Goal: Information Seeking & Learning: Understand process/instructions

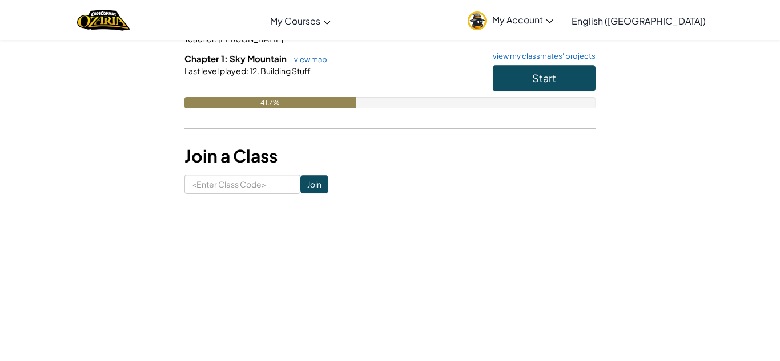
scroll to position [176, 0]
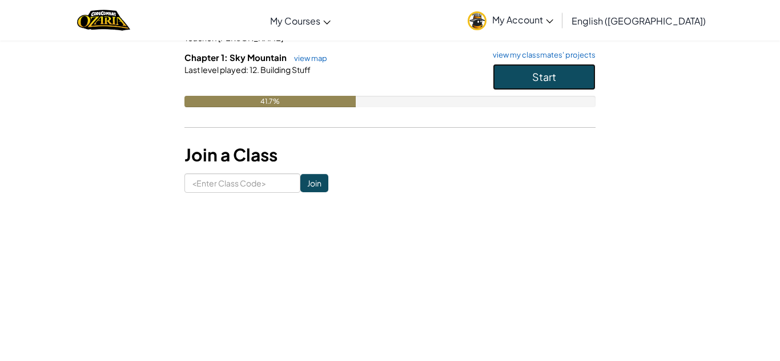
click at [545, 75] on span "Start" at bounding box center [544, 76] width 24 height 13
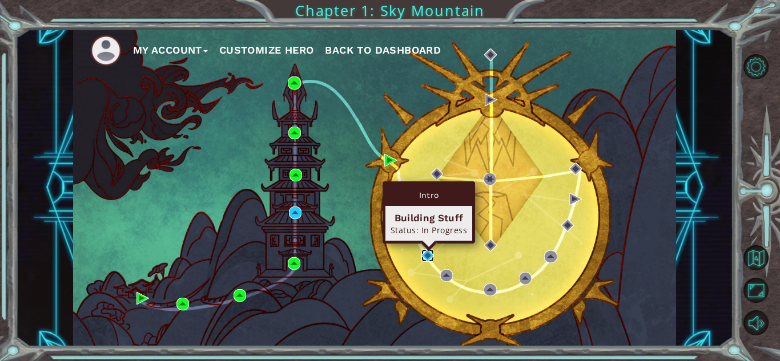
click at [422, 258] on img at bounding box center [427, 256] width 13 height 13
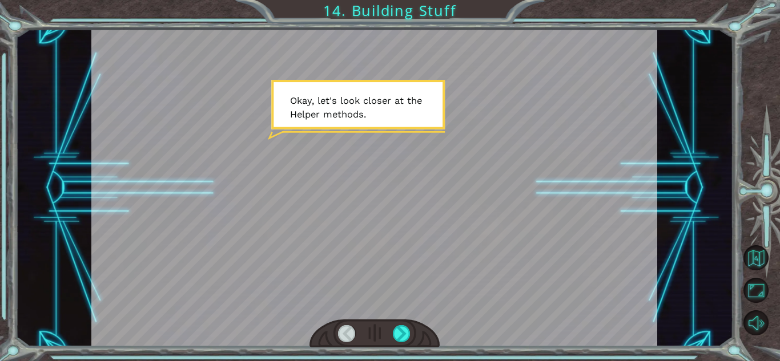
click at [422, 258] on div at bounding box center [374, 188] width 566 height 318
click at [402, 333] on div at bounding box center [402, 333] width 18 height 17
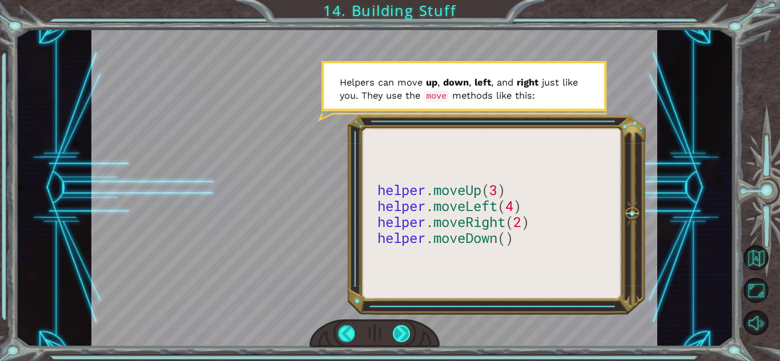
click at [397, 340] on div at bounding box center [402, 333] width 18 height 17
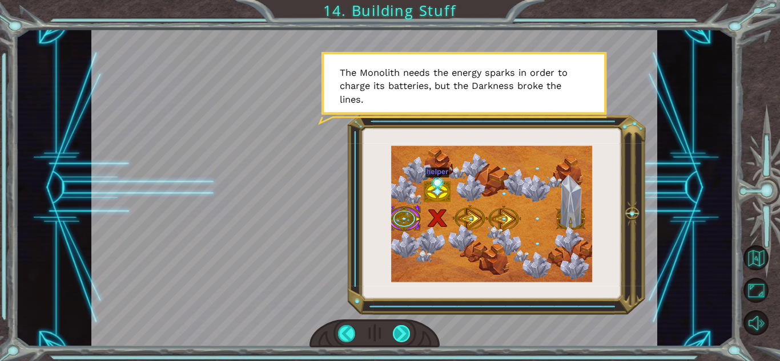
click at [397, 340] on div at bounding box center [402, 333] width 18 height 17
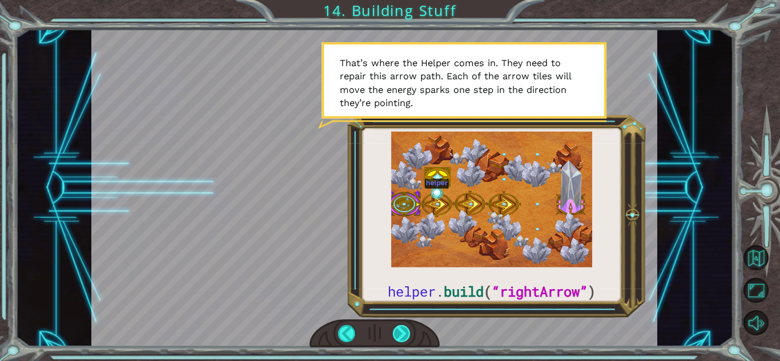
click at [397, 340] on div at bounding box center [402, 333] width 18 height 17
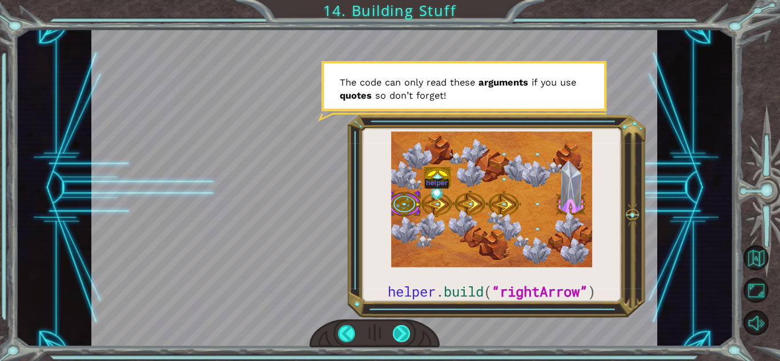
click at [397, 340] on div at bounding box center [402, 333] width 18 height 17
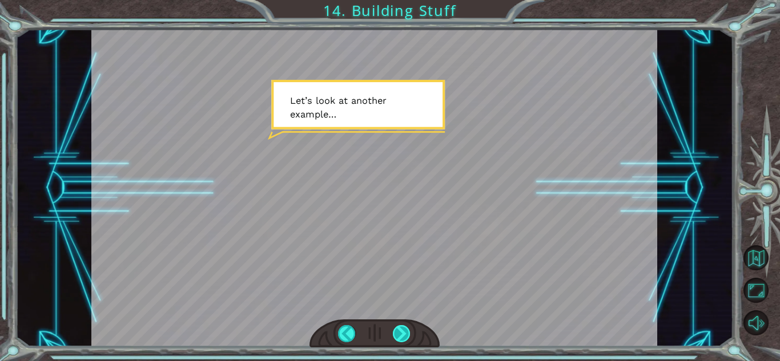
click at [397, 340] on div at bounding box center [402, 333] width 18 height 17
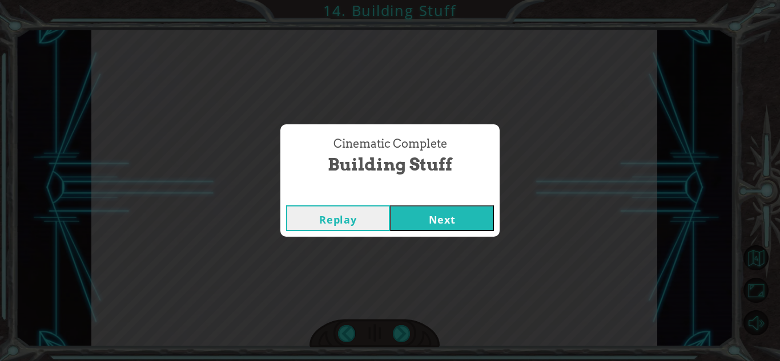
click at [450, 217] on button "Next" at bounding box center [442, 219] width 104 height 26
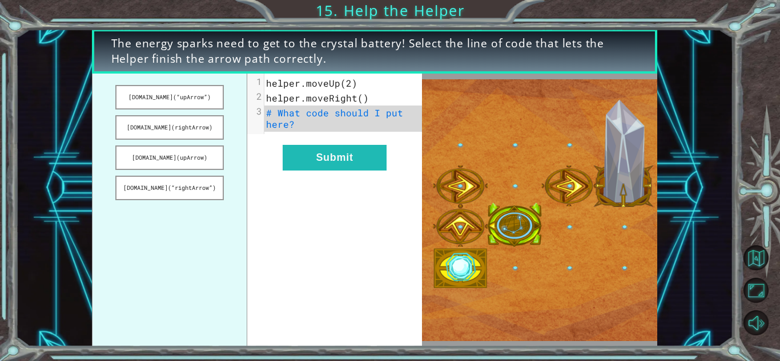
click at [143, 110] on ul "[DOMAIN_NAME](“upArrow”) [DOMAIN_NAME](rightArrow) [DOMAIN_NAME](upArrow) [DOMA…" at bounding box center [170, 211] width 156 height 274
click at [158, 98] on button "[DOMAIN_NAME](“upArrow”)" at bounding box center [169, 97] width 108 height 25
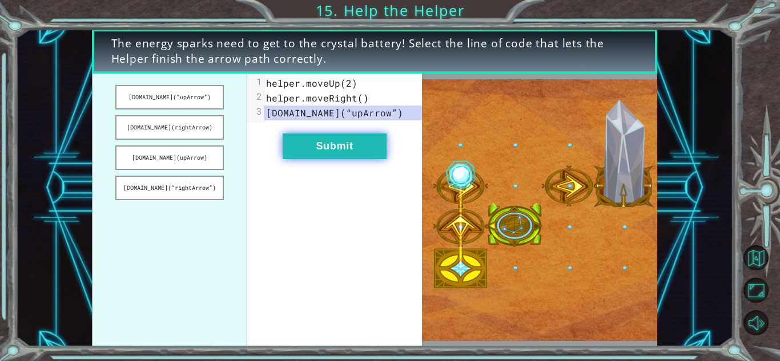
drag, startPoint x: 158, startPoint y: 98, endPoint x: 354, endPoint y: 139, distance: 200.0
click at [354, 139] on div "[DOMAIN_NAME](“upArrow”) [DOMAIN_NAME](rightArrow) [DOMAIN_NAME](upArrow) [DOMA…" at bounding box center [257, 211] width 330 height 274
click at [356, 146] on button "Submit" at bounding box center [335, 147] width 104 height 26
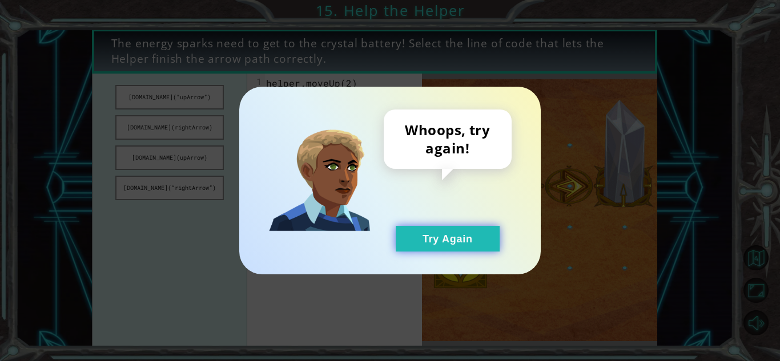
click at [439, 228] on button "Try Again" at bounding box center [448, 239] width 104 height 26
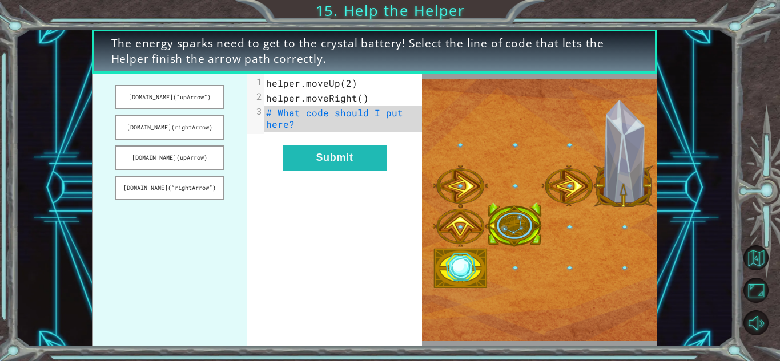
click at [156, 141] on ul "[DOMAIN_NAME](“upArrow”) [DOMAIN_NAME](rightArrow) [DOMAIN_NAME](upArrow) [DOMA…" at bounding box center [170, 211] width 156 height 274
click at [162, 128] on button "[DOMAIN_NAME](rightArrow)" at bounding box center [169, 127] width 108 height 25
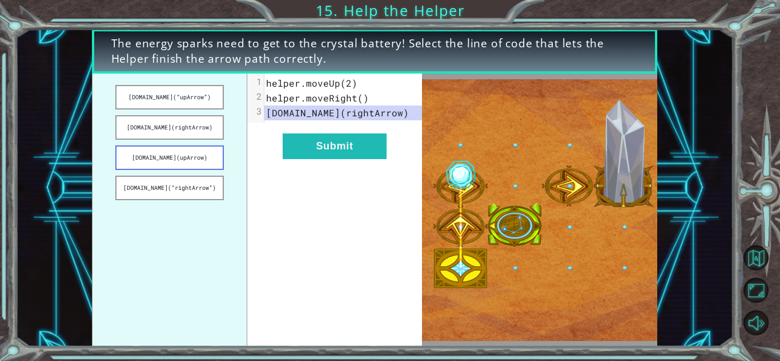
click at [151, 156] on button "[DOMAIN_NAME](upArrow)" at bounding box center [169, 158] width 108 height 25
click at [144, 182] on button "[DOMAIN_NAME](“rightArrow”)" at bounding box center [169, 188] width 108 height 25
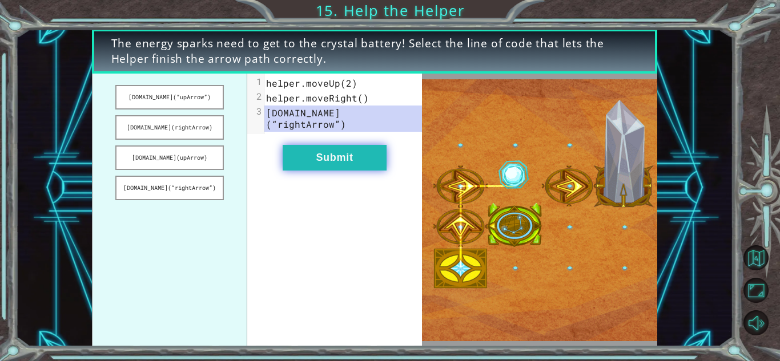
click at [347, 145] on button "Submit" at bounding box center [335, 158] width 104 height 26
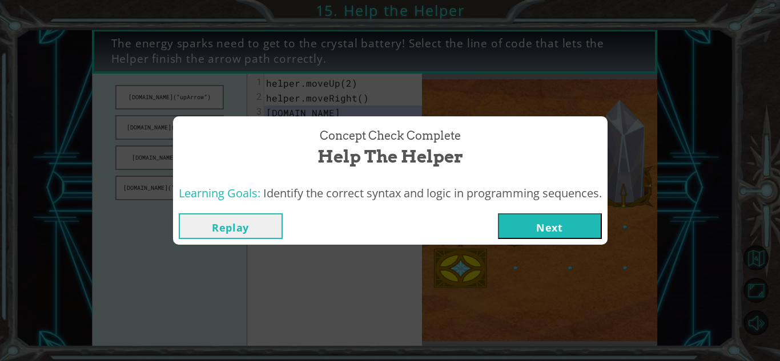
click at [566, 221] on button "Next" at bounding box center [550, 227] width 104 height 26
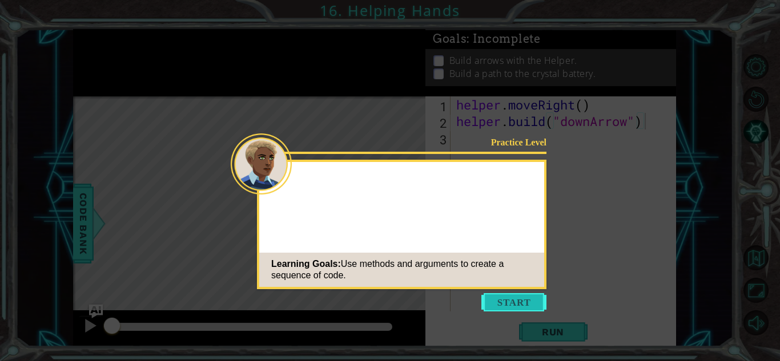
click at [513, 304] on button "Start" at bounding box center [513, 302] width 65 height 18
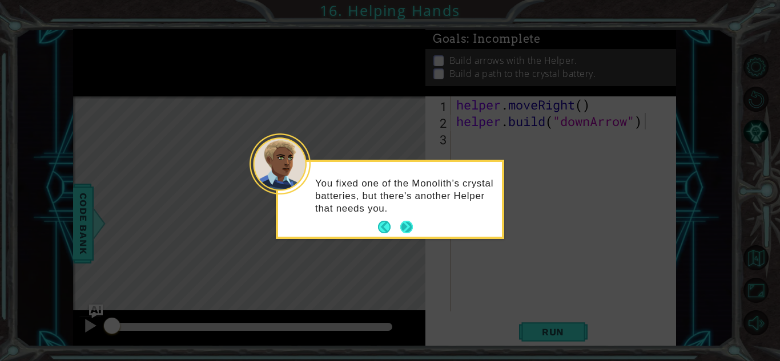
click at [409, 228] on button "Next" at bounding box center [406, 227] width 13 height 13
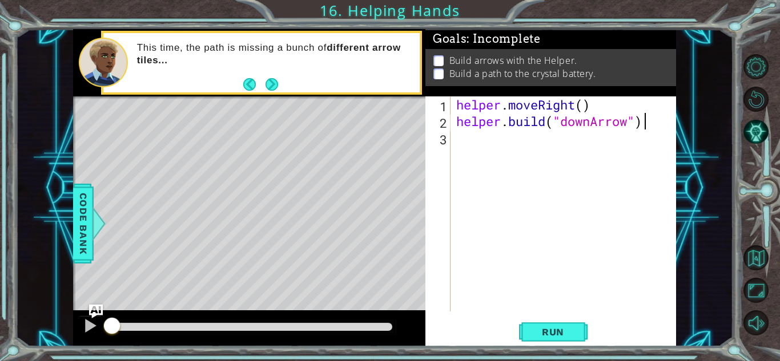
click at [595, 109] on div "helper . moveRight ( ) helper . build ( "downArrow" )" at bounding box center [566, 220] width 225 height 248
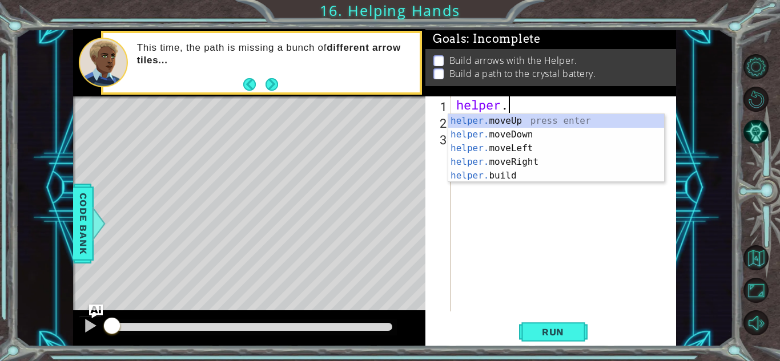
scroll to position [0, 2]
click at [535, 120] on div "helper. moveUp press enter helper. moveDown press enter helper. moveLeft press …" at bounding box center [556, 162] width 216 height 96
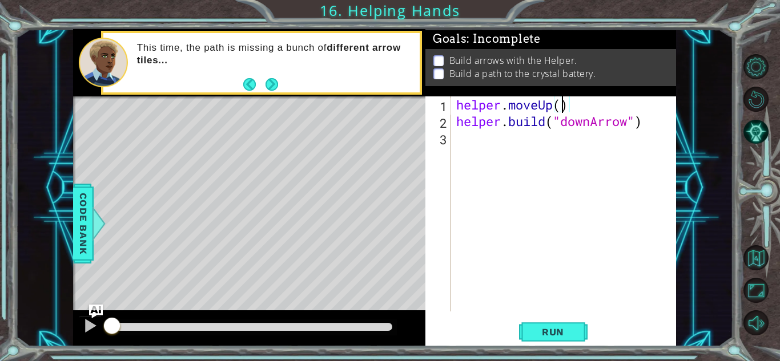
scroll to position [0, 5]
click at [655, 122] on div "helper . moveUp ( 2 ) helper . build ( "downArrow" )" at bounding box center [566, 220] width 225 height 248
click at [572, 341] on button "Run" at bounding box center [553, 332] width 69 height 25
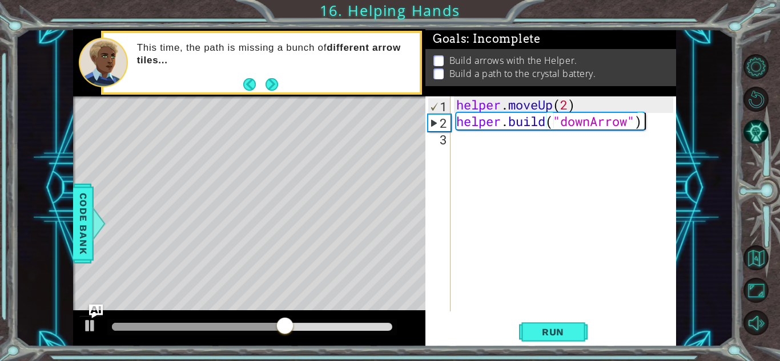
click at [569, 106] on div "helper . moveUp ( 2 ) helper . build ( "downArrow" )" at bounding box center [566, 220] width 225 height 248
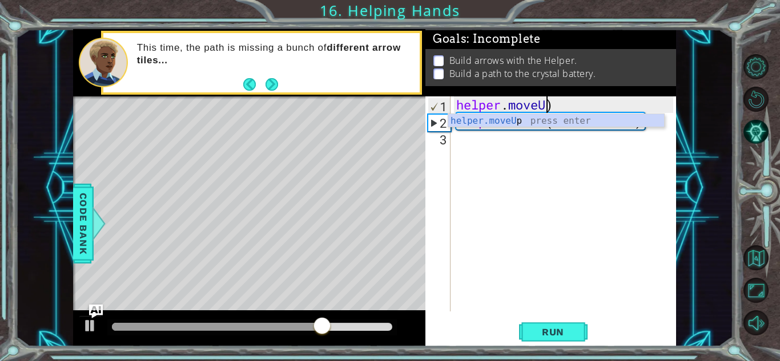
scroll to position [0, 3]
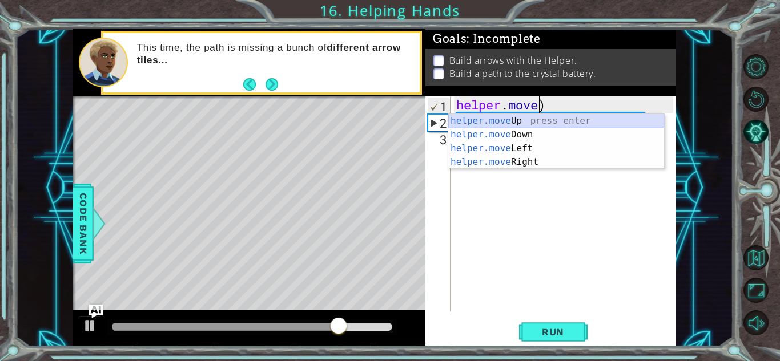
click at [521, 124] on div "helper.move Up press enter helper.move Down press enter helper.move Left press …" at bounding box center [556, 155] width 216 height 82
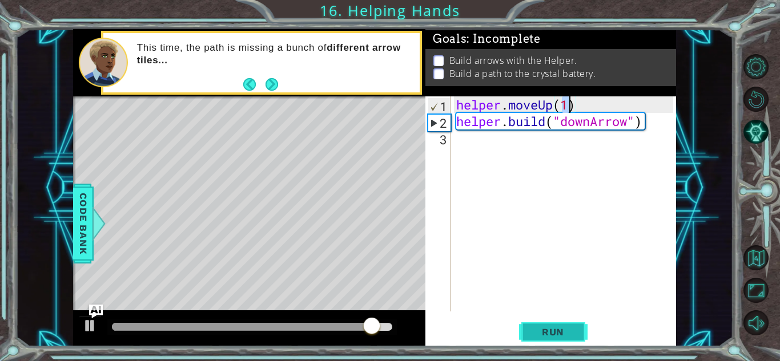
type textarea "helper.moveUp(1)"
click at [546, 320] on button "Run" at bounding box center [553, 332] width 69 height 25
click at [271, 81] on button "Next" at bounding box center [272, 84] width 13 height 13
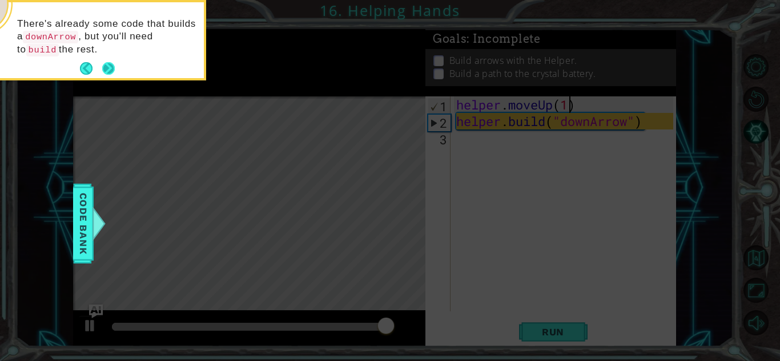
click at [112, 61] on footer at bounding box center [97, 68] width 35 height 17
click at [102, 74] on button "Next" at bounding box center [108, 68] width 13 height 13
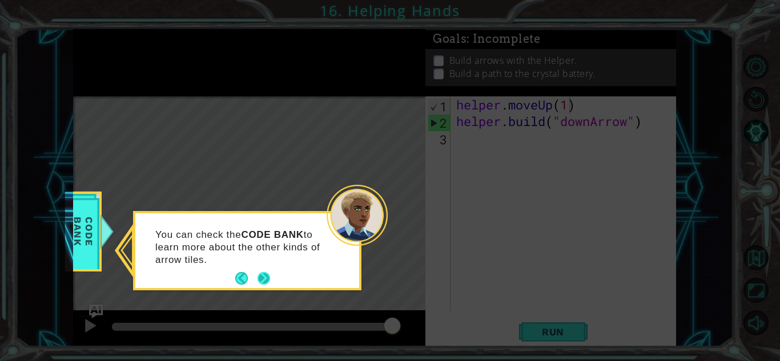
click at [264, 281] on button "Next" at bounding box center [264, 278] width 13 height 13
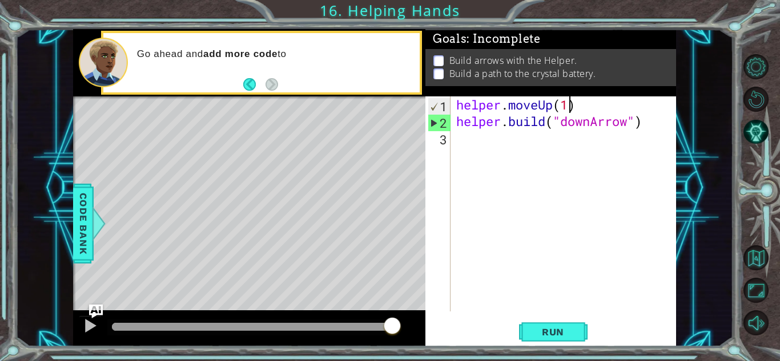
click at [455, 150] on div "helper . moveUp ( 1 ) helper . build ( "downArrow" )" at bounding box center [566, 220] width 225 height 248
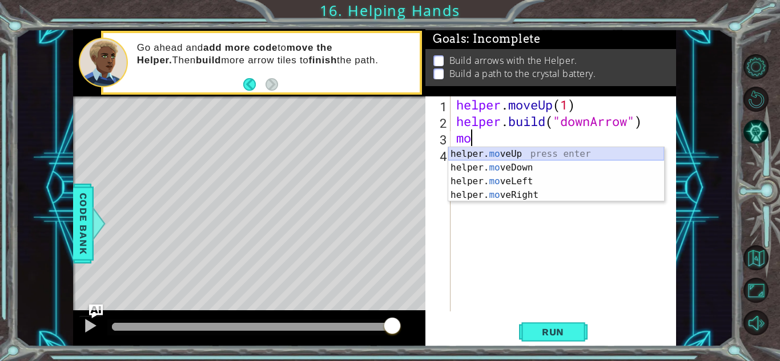
type textarea "m"
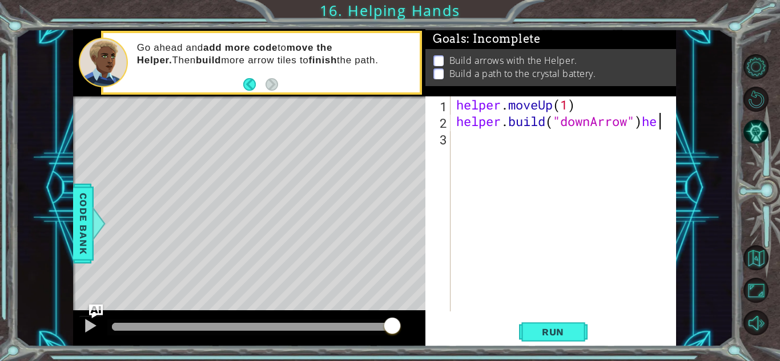
scroll to position [0, 9]
type textarea "[DOMAIN_NAME]("downArrow")"
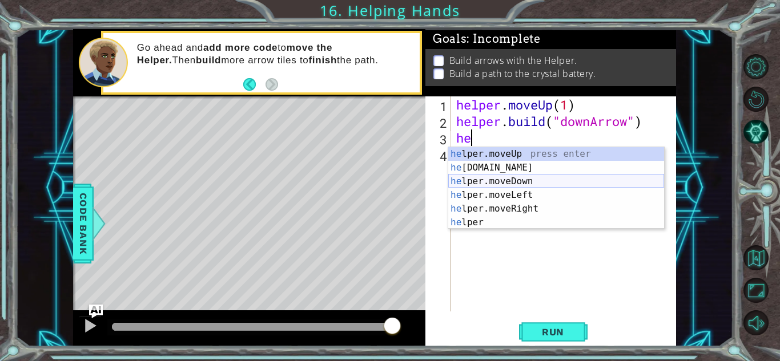
click at [508, 178] on div "he lper.moveUp press enter he [DOMAIN_NAME] press enter he lper.moveDown press …" at bounding box center [556, 202] width 216 height 110
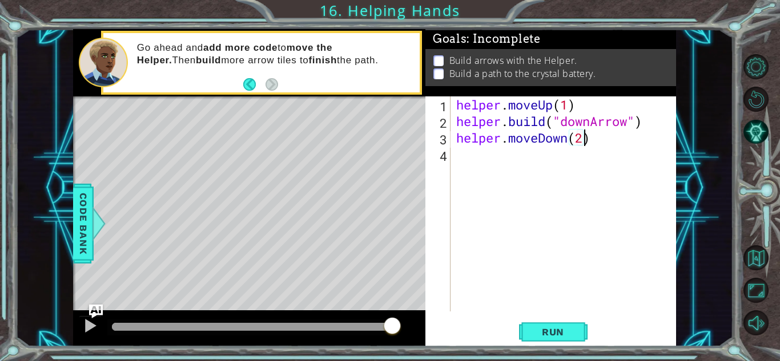
scroll to position [0, 5]
click at [534, 339] on button "Run" at bounding box center [553, 332] width 69 height 25
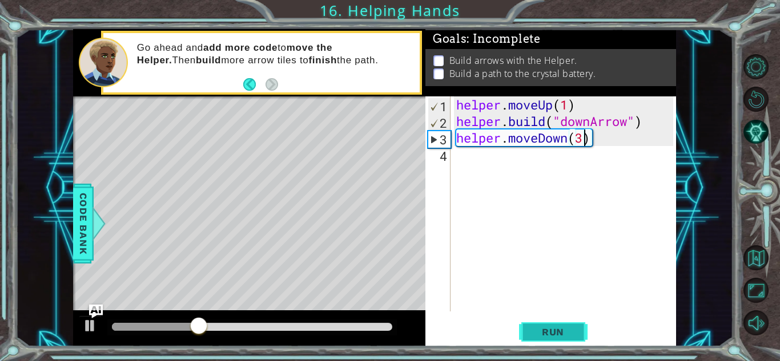
click at [560, 321] on button "Run" at bounding box center [553, 332] width 69 height 25
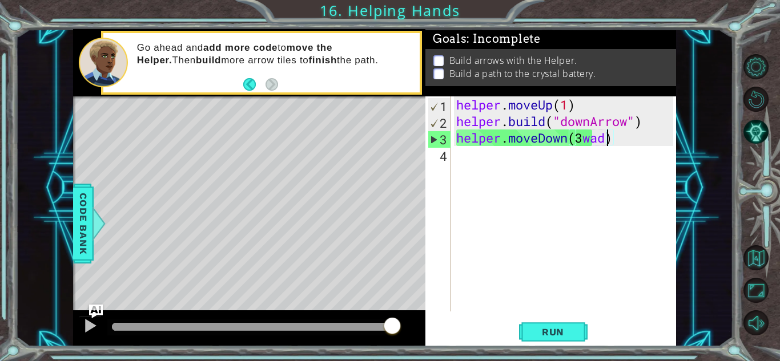
scroll to position [0, 7]
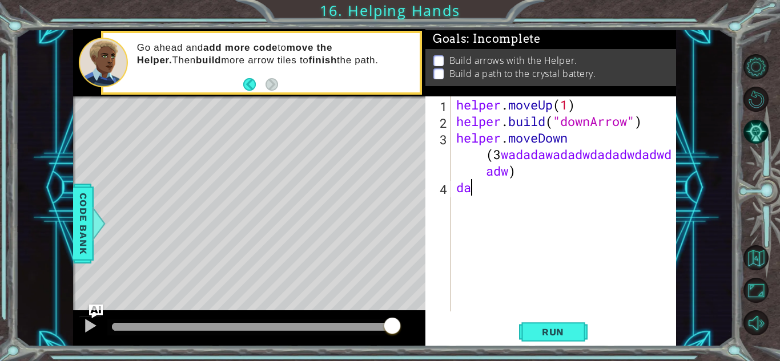
click at [609, 193] on div "helper . moveUp ( 1 ) helper . build ( "downArrow" ) helper . [GEOGRAPHIC_DATA]…" at bounding box center [566, 220] width 225 height 248
type textarea "d"
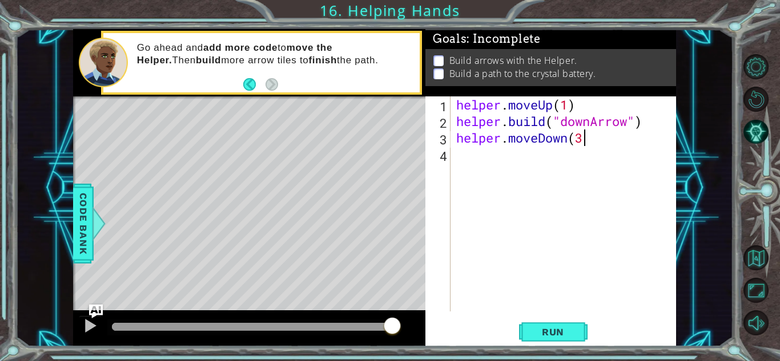
scroll to position [0, 5]
click at [555, 331] on span "Run" at bounding box center [552, 332] width 45 height 11
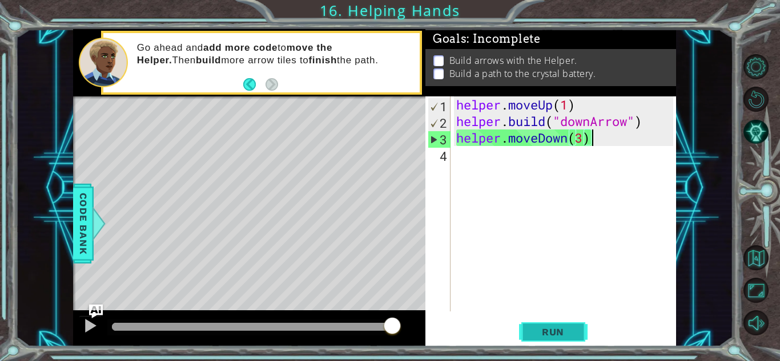
click at [555, 331] on span "Run" at bounding box center [552, 332] width 45 height 11
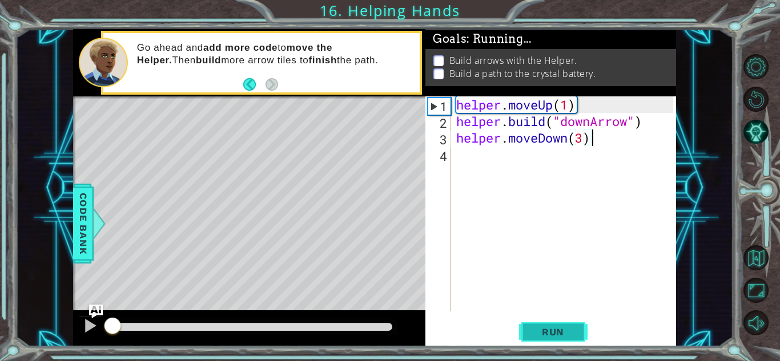
click at [555, 331] on span "Run" at bounding box center [552, 332] width 45 height 11
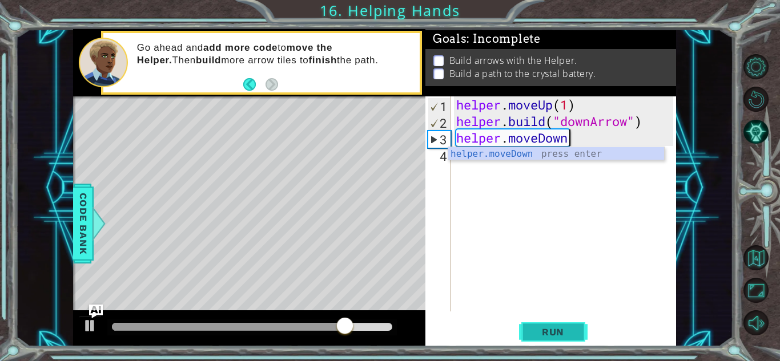
type textarea "helper.moveDown"
